Goal: Task Accomplishment & Management: Use online tool/utility

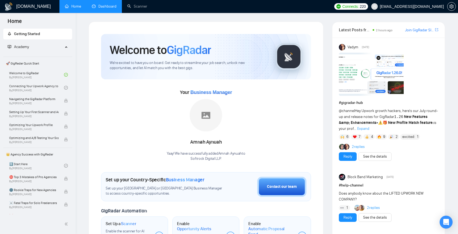
click at [98, 6] on link "Dashboard" at bounding box center [104, 6] width 25 height 5
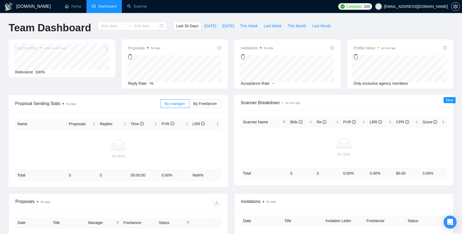
type input "[DATE]"
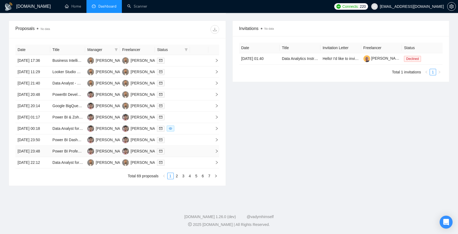
scroll to position [195, 0]
click at [167, 131] on span at bounding box center [171, 129] width 8 height 6
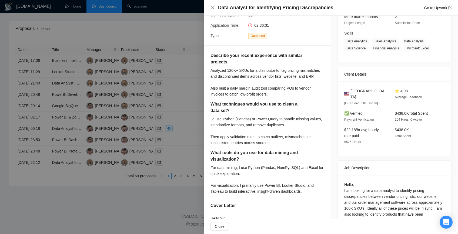
scroll to position [0, 0]
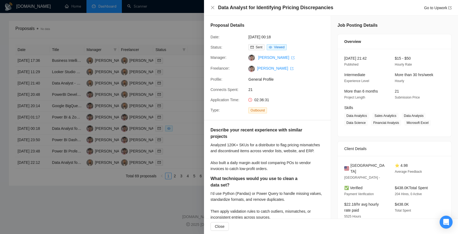
click at [136, 103] on div at bounding box center [229, 117] width 458 height 234
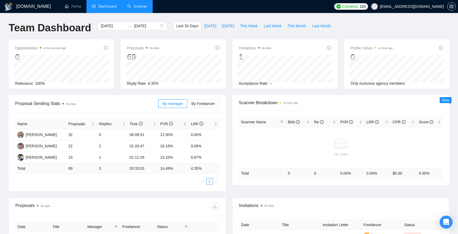
click at [136, 4] on link "Scanner" at bounding box center [137, 6] width 20 height 5
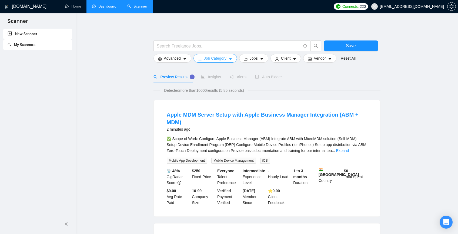
click at [210, 62] on button "Job Category" at bounding box center [214, 58] width 43 height 9
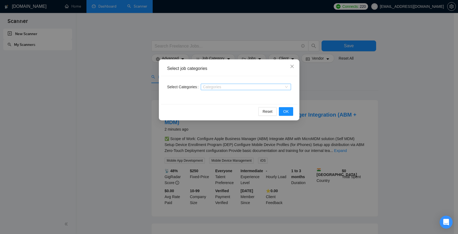
click at [206, 86] on div at bounding box center [243, 87] width 82 height 4
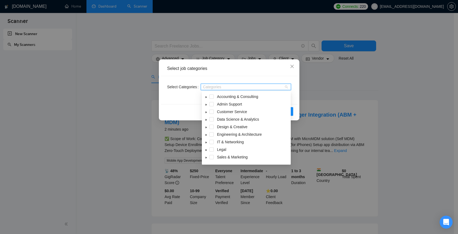
click at [206, 121] on icon "caret-down" at bounding box center [206, 119] width 3 height 3
click at [212, 119] on span at bounding box center [211, 119] width 4 height 4
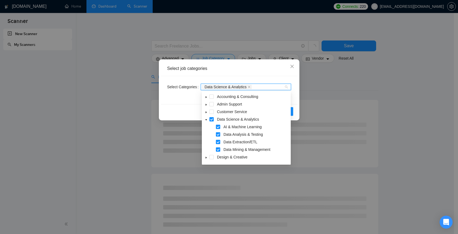
click at [175, 109] on div "Reset OK" at bounding box center [229, 111] width 137 height 14
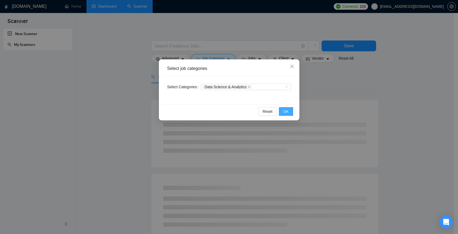
click at [283, 112] on span "OK" at bounding box center [285, 112] width 5 height 6
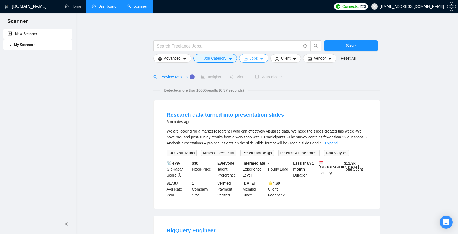
click at [258, 60] on span "Jobs" at bounding box center [253, 58] width 8 height 6
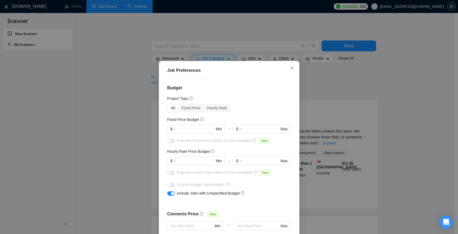
click at [313, 72] on div "Job Preferences Budget Project Type All Fixed Price Hourly Rate Fixed Price Bud…" at bounding box center [229, 117] width 458 height 234
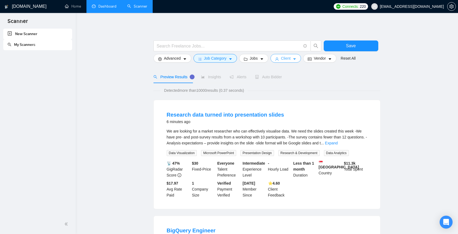
click at [290, 58] on span "Client" at bounding box center [286, 58] width 10 height 6
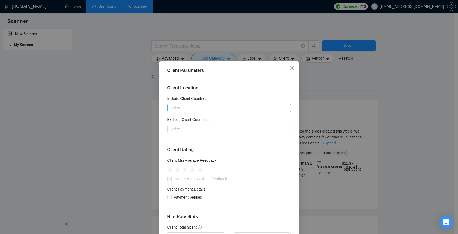
click at [221, 104] on div "Select" at bounding box center [229, 108] width 124 height 9
type input "uni"
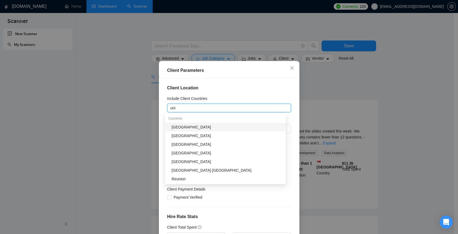
click at [179, 127] on div "[GEOGRAPHIC_DATA]" at bounding box center [226, 127] width 111 height 6
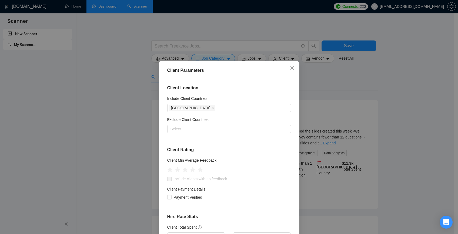
click at [273, 88] on h4 "Client Location" at bounding box center [229, 88] width 124 height 6
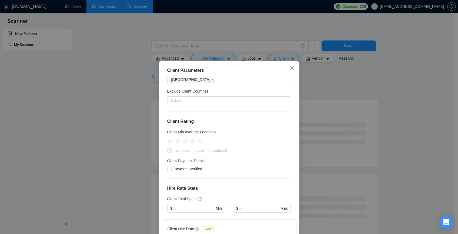
scroll to position [49, 0]
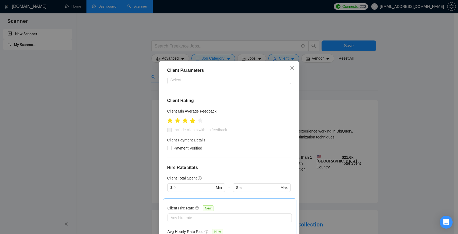
click at [192, 122] on icon "star" at bounding box center [192, 120] width 6 height 5
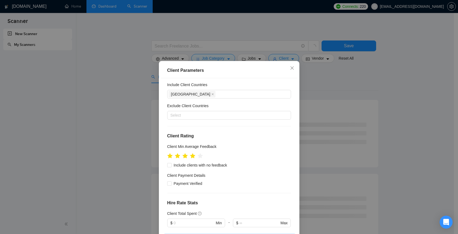
scroll to position [13, 0]
click at [184, 165] on span "Include clients with no feedback" at bounding box center [200, 166] width 58 height 6
click at [171, 165] on input "Include clients with no feedback" at bounding box center [169, 166] width 4 height 4
checkbox input "true"
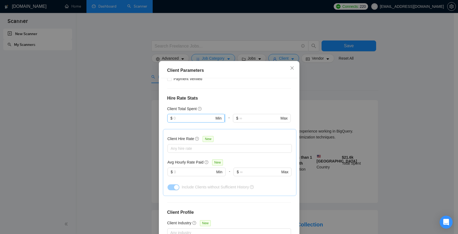
scroll to position [120, 0]
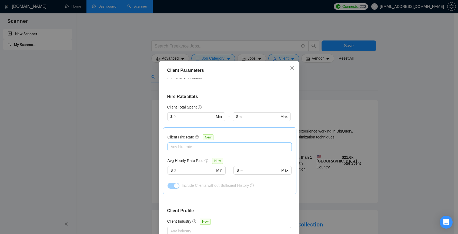
click at [197, 143] on div "Any hire rate" at bounding box center [229, 147] width 124 height 9
drag, startPoint x: 183, startPoint y: 167, endPoint x: 183, endPoint y: 174, distance: 7.8
click at [183, 167] on span "Mid Rates" at bounding box center [183, 166] width 17 height 4
click at [172, 167] on input "Mid Rates" at bounding box center [170, 166] width 4 height 4
checkbox input "true"
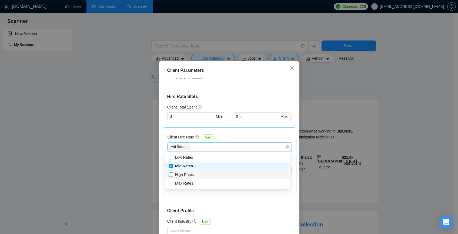
click at [183, 177] on span "High Rates" at bounding box center [184, 175] width 23 height 6
click at [172, 176] on input "High Rates" at bounding box center [170, 174] width 4 height 4
checkbox input "false"
click at [184, 180] on span "Max Rates" at bounding box center [184, 183] width 22 height 6
click at [172, 181] on input "Max Rates" at bounding box center [170, 183] width 4 height 4
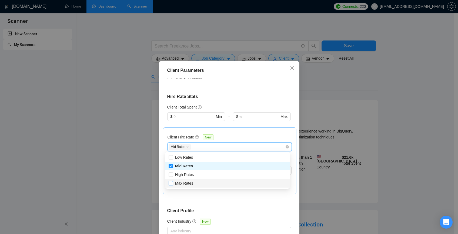
checkbox input "false"
click at [172, 175] on span at bounding box center [170, 174] width 4 height 4
click at [172, 175] on input "High Rates" at bounding box center [170, 174] width 4 height 4
checkbox input "false"
click at [171, 182] on input "Max Rates" at bounding box center [170, 183] width 4 height 4
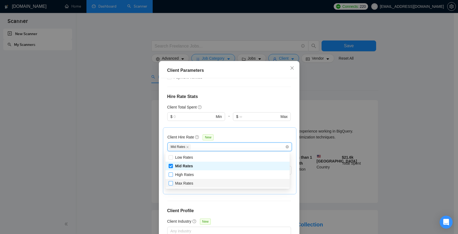
checkbox input "true"
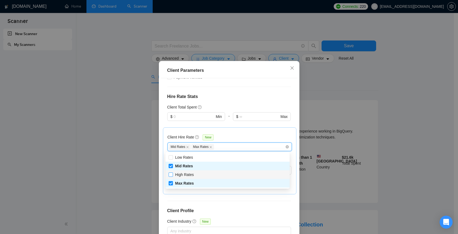
click at [172, 176] on span at bounding box center [170, 174] width 4 height 4
click at [172, 176] on input "High Rates" at bounding box center [170, 174] width 4 height 4
click at [171, 175] on input "High Rates" at bounding box center [170, 174] width 4 height 4
checkbox input "true"
click at [250, 139] on div "Client Hire Rate New" at bounding box center [229, 138] width 124 height 8
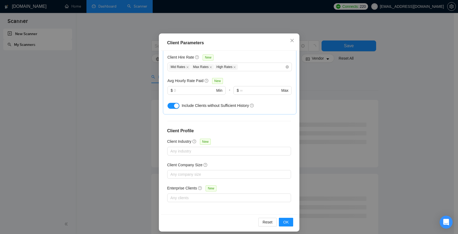
scroll to position [32, 0]
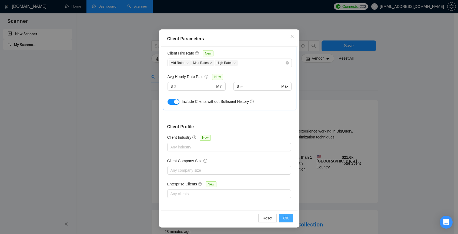
click at [283, 218] on span "OK" at bounding box center [285, 218] width 5 height 6
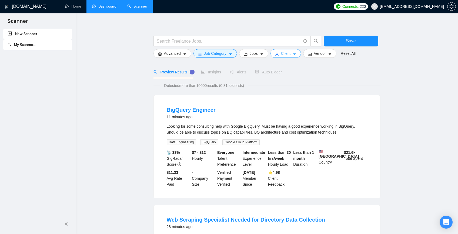
scroll to position [0, 0]
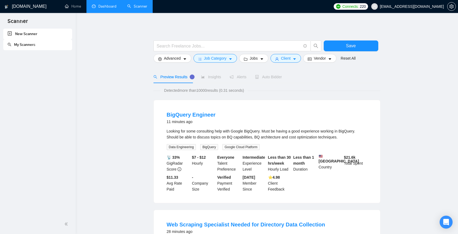
click at [209, 77] on span "Insights" at bounding box center [211, 77] width 20 height 4
click at [184, 56] on button "Advanced" at bounding box center [172, 58] width 38 height 9
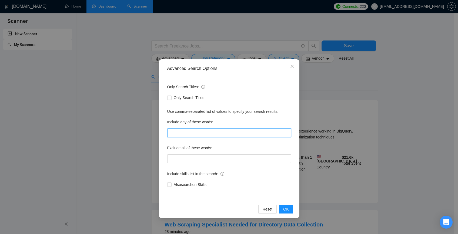
click at [179, 129] on input "text" at bounding box center [229, 132] width 124 height 9
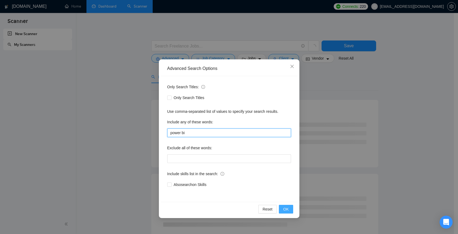
type input "power bi"
click at [282, 210] on button "OK" at bounding box center [286, 209] width 14 height 9
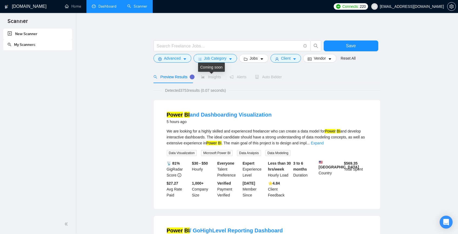
click at [217, 75] on span "Insights" at bounding box center [211, 77] width 20 height 4
click at [239, 80] on div "Alerts" at bounding box center [237, 77] width 17 height 12
click at [239, 79] on span "Alerts" at bounding box center [237, 77] width 17 height 4
click at [270, 77] on span "Auto Bidder" at bounding box center [268, 77] width 27 height 4
click at [207, 80] on div "Insights" at bounding box center [211, 77] width 20 height 12
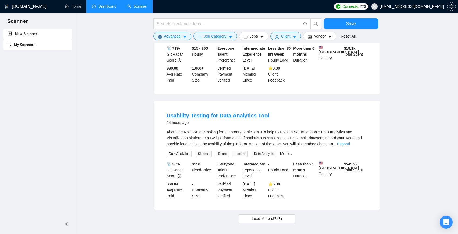
scroll to position [495, 0]
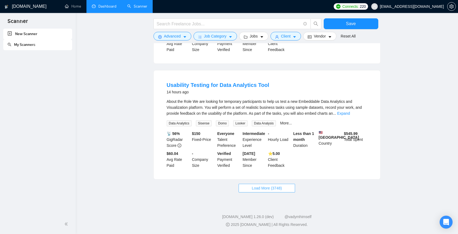
click at [269, 185] on span "Load More (3748)" at bounding box center [267, 188] width 30 height 6
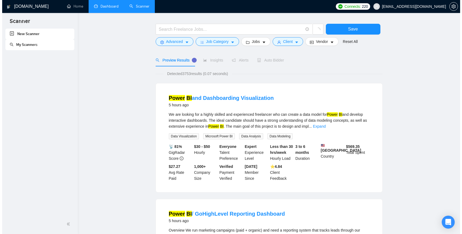
scroll to position [0, 0]
